Goal: Task Accomplishment & Management: Manage account settings

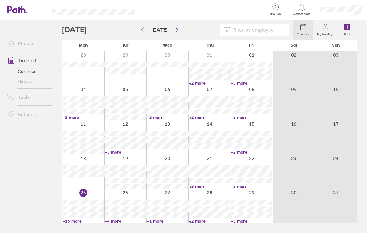
scroll to position [10, 0]
click at [111, 221] on link "+4 more" at bounding box center [125, 222] width 41 height 6
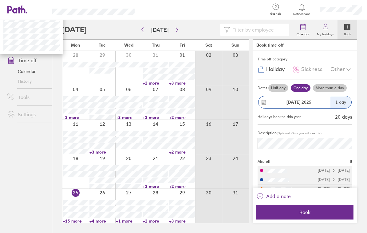
click at [102, 224] on link "+4 more" at bounding box center [102, 222] width 26 height 6
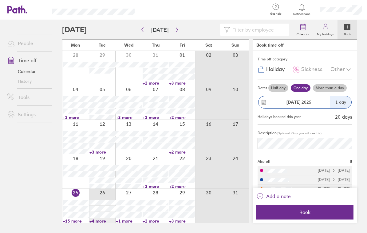
click at [97, 224] on link "+4 more" at bounding box center [102, 222] width 26 height 6
click at [109, 233] on div "[DATE]" at bounding box center [102, 235] width 42 height 7
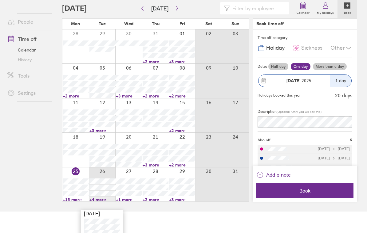
scroll to position [41, 0]
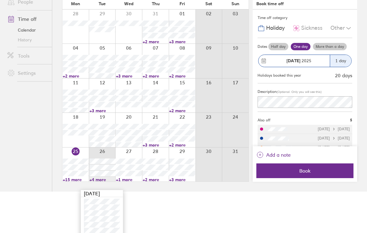
click at [128, 183] on link "+1 more" at bounding box center [129, 180] width 26 height 6
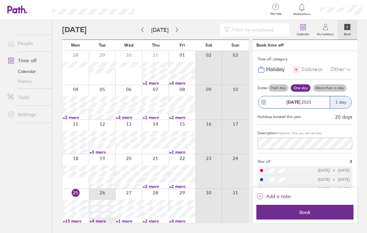
scroll to position [0, 0]
click at [126, 224] on link "+1 more" at bounding box center [129, 222] width 26 height 6
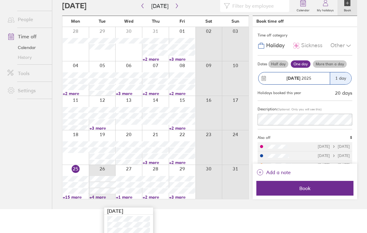
click at [154, 200] on link "+2 more" at bounding box center [156, 198] width 26 height 6
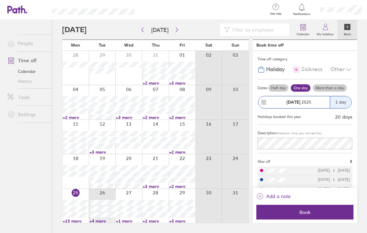
scroll to position [0, 0]
click at [151, 224] on link "+2 more" at bounding box center [156, 222] width 26 height 6
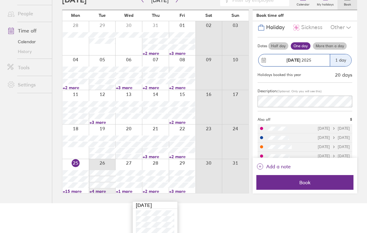
scroll to position [15, 0]
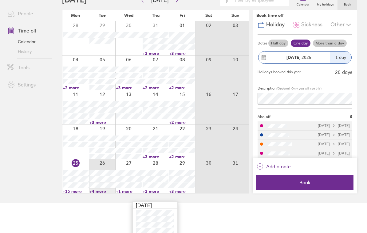
click at [196, 204] on html "Get help FAQs Contact us Notifications My profile Sign out People Time off Cale…" at bounding box center [183, 86] width 367 height 233
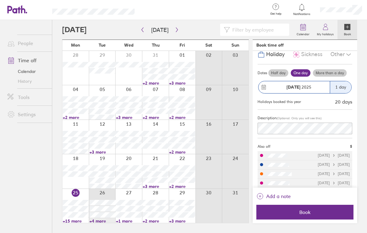
scroll to position [0, 0]
click at [176, 30] on icon "button" at bounding box center [177, 30] width 2 height 5
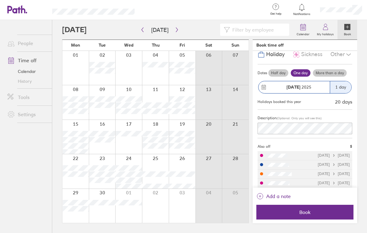
click at [175, 31] on icon "button" at bounding box center [176, 29] width 5 height 5
